Goal: Task Accomplishment & Management: Complete application form

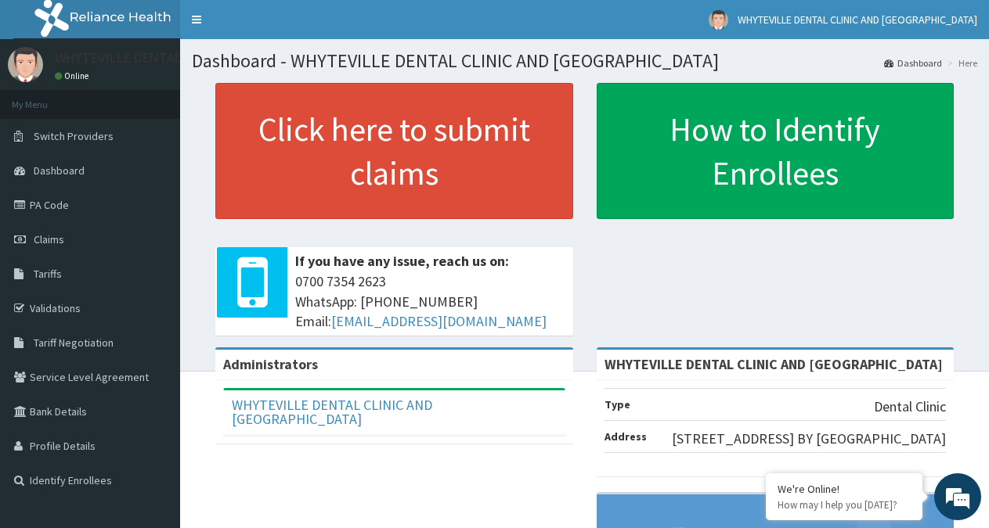
click at [54, 205] on link "PA Code" at bounding box center [90, 205] width 180 height 34
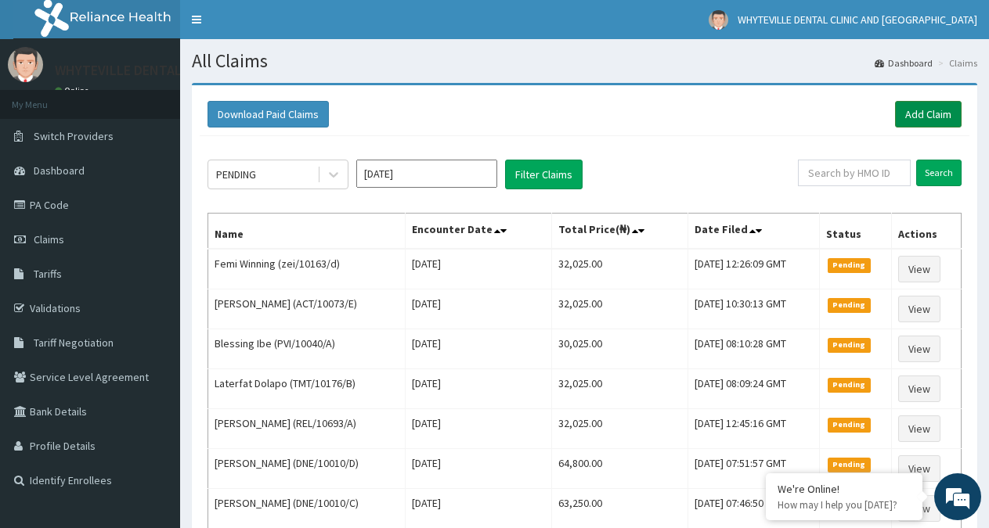
click at [926, 120] on link "Add Claim" at bounding box center [928, 114] width 67 height 27
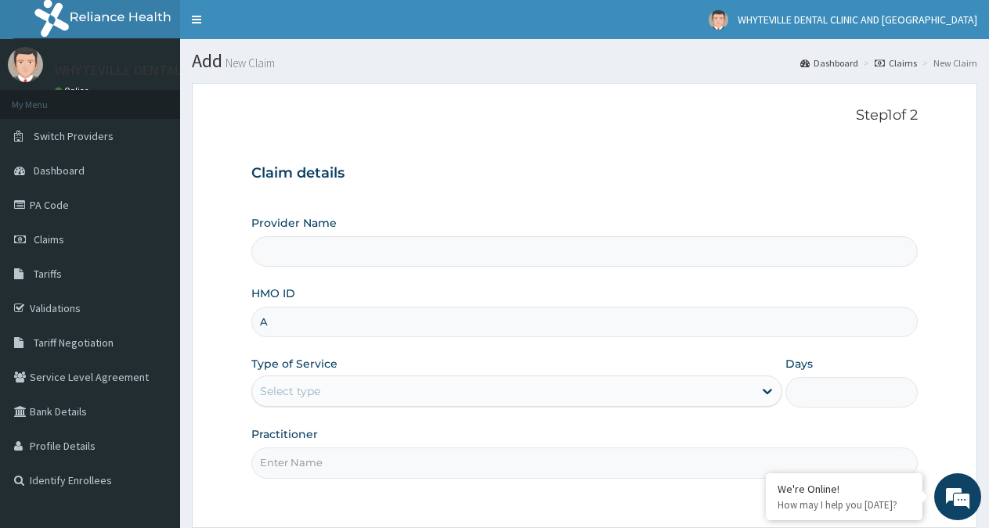
type input "AE"
type input "WHYTEVILLE DENTAL CLINIC AND [GEOGRAPHIC_DATA]"
type input "AEN/10192/D"
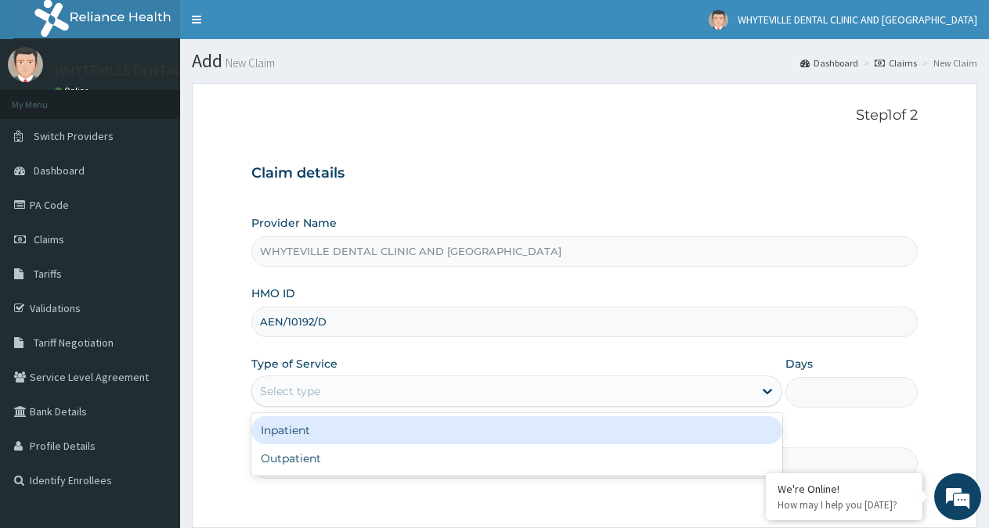
click at [346, 402] on div "Select type" at bounding box center [502, 391] width 500 height 25
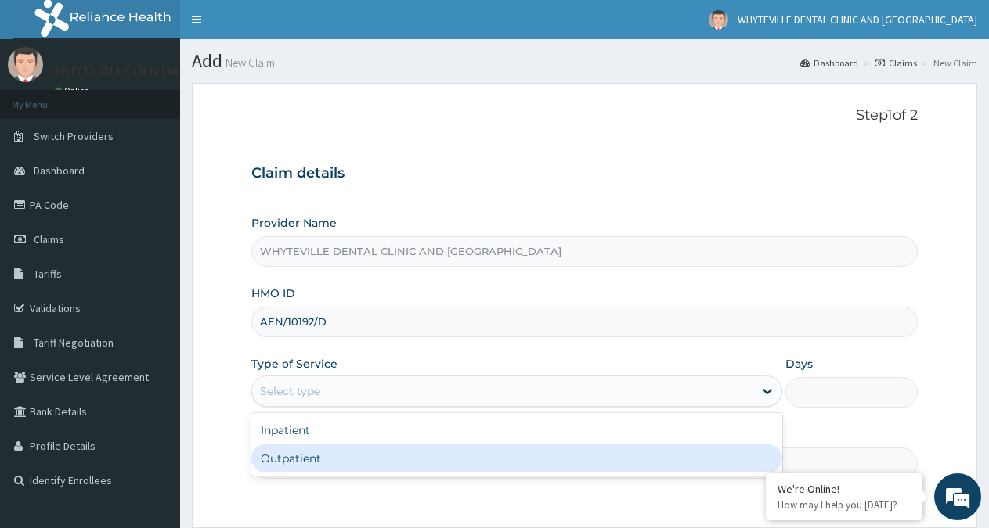
click at [333, 464] on div "Outpatient" at bounding box center [516, 459] width 530 height 28
type input "1"
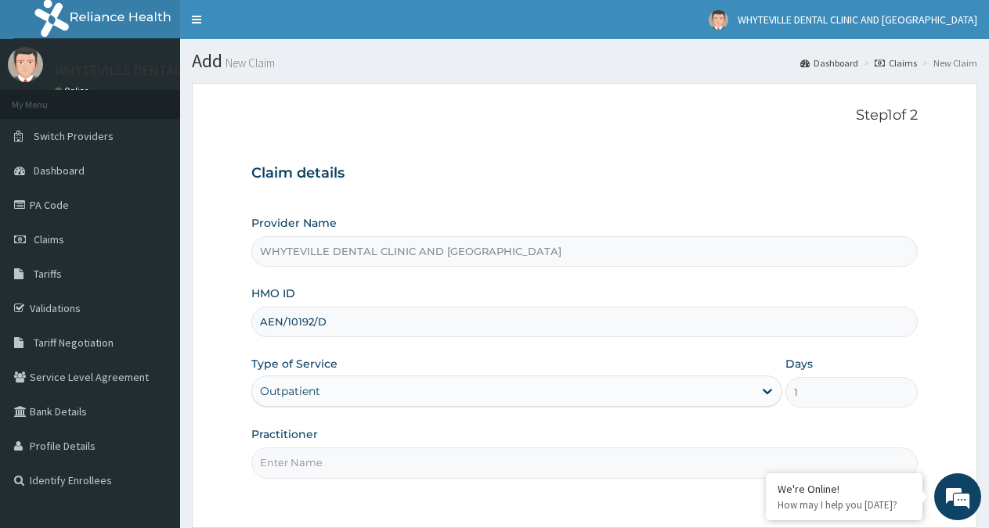
click at [337, 456] on input "Practitioner" at bounding box center [584, 463] width 666 height 31
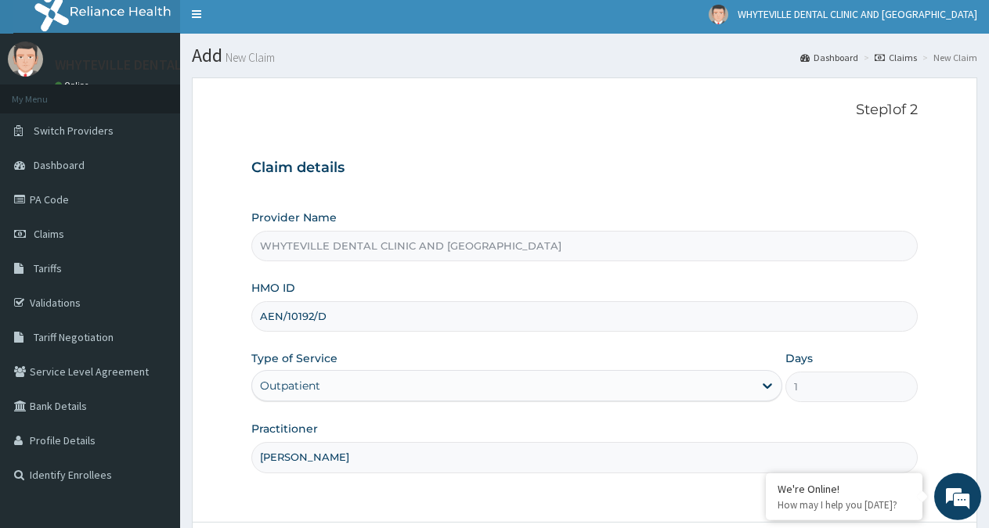
scroll to position [140, 0]
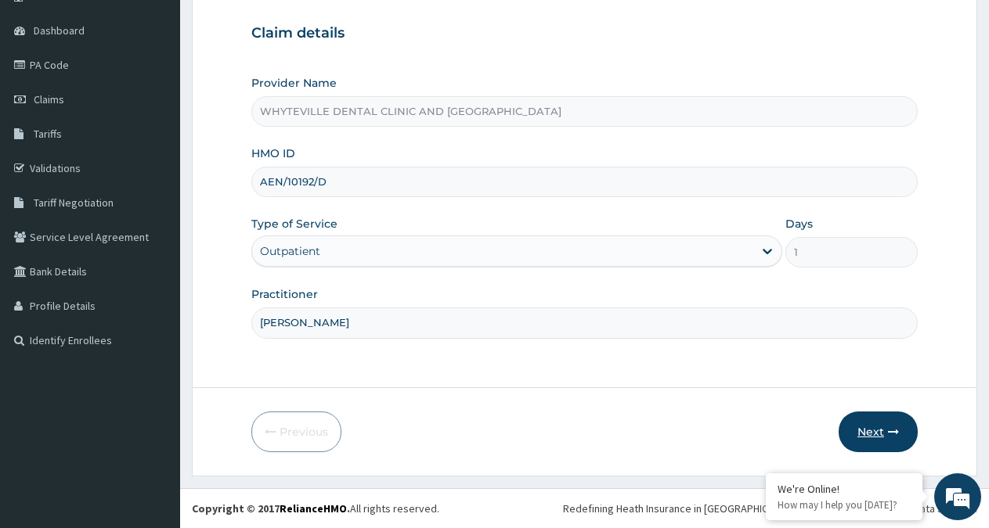
type input "[PERSON_NAME]"
click at [877, 420] on button "Next" at bounding box center [877, 432] width 79 height 41
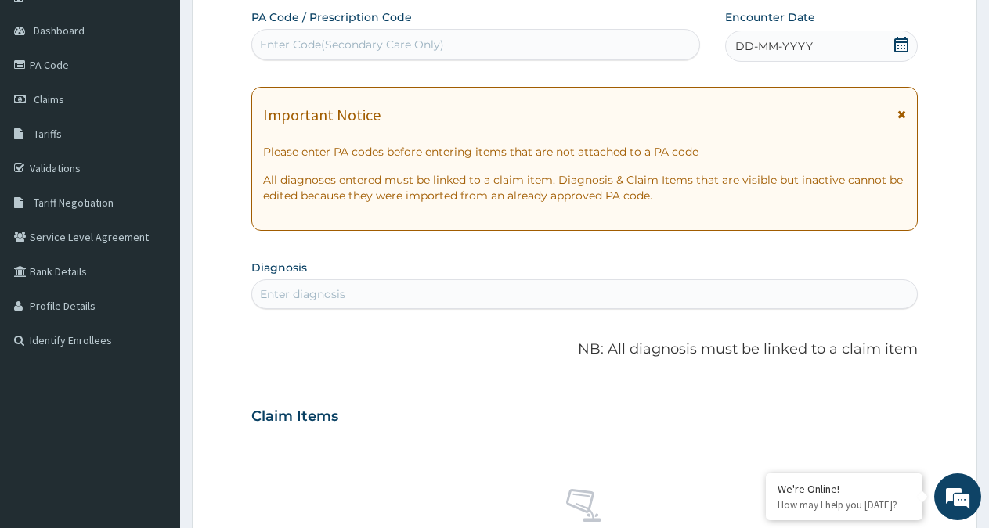
click at [312, 34] on div "Enter Code(Secondary Care Only)" at bounding box center [475, 44] width 447 height 25
type input "PA/18A3A7"
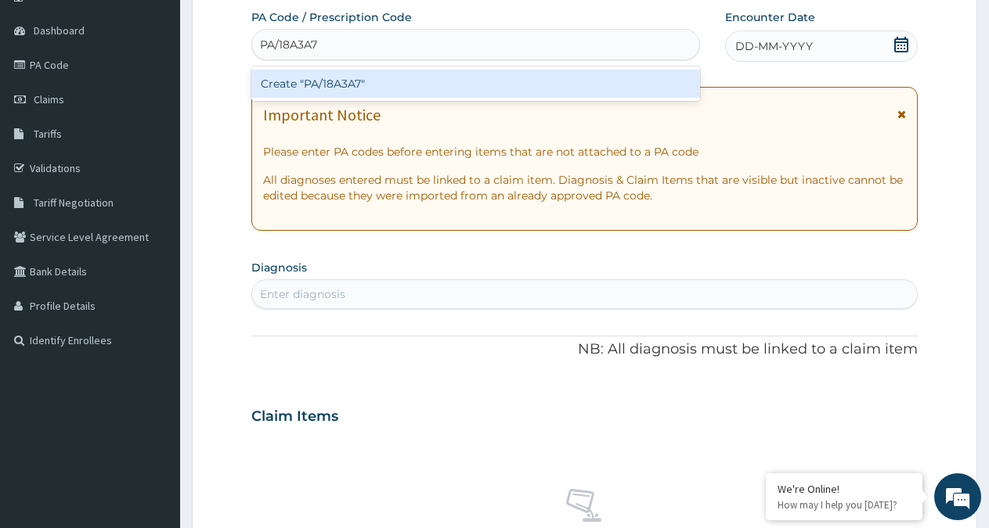
click at [356, 88] on div "Create "PA/18A3A7"" at bounding box center [475, 84] width 448 height 28
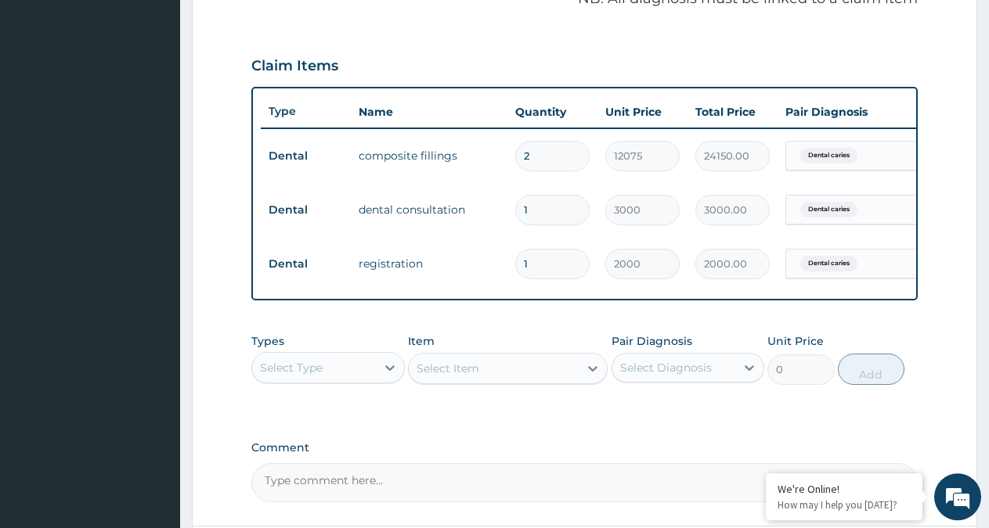
scroll to position [647, 0]
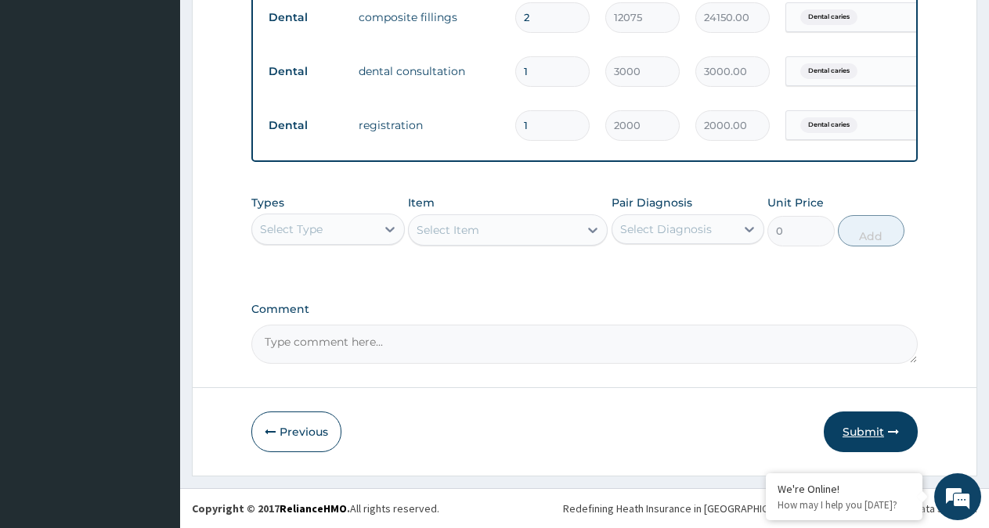
click at [855, 434] on button "Submit" at bounding box center [870, 432] width 94 height 41
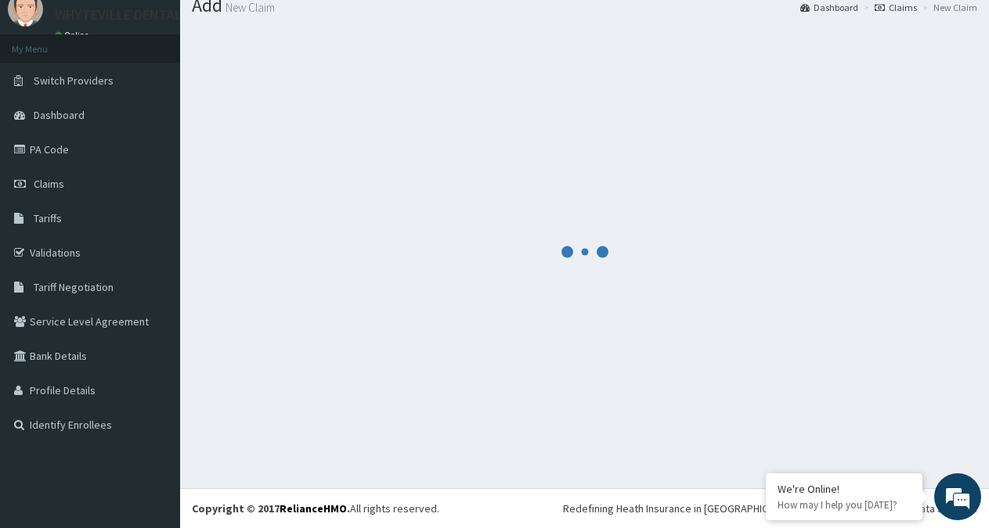
scroll to position [56, 0]
